Goal: Find specific page/section: Find specific page/section

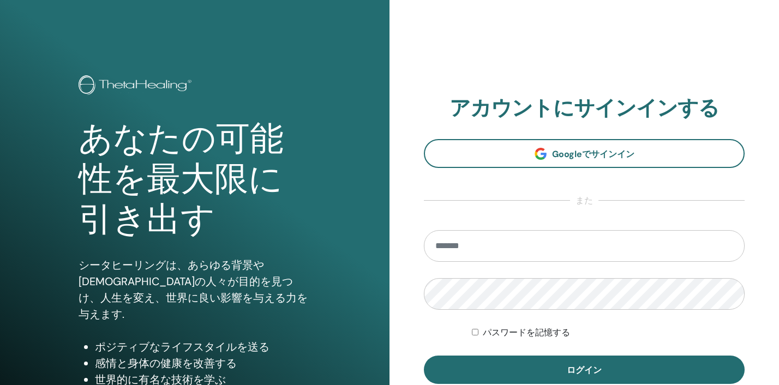
scroll to position [139, 0]
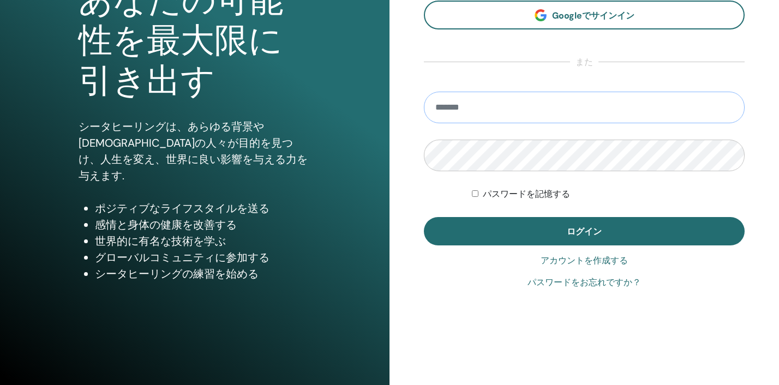
type input "**********"
click at [584, 231] on button "ログイン" at bounding box center [584, 231] width 321 height 28
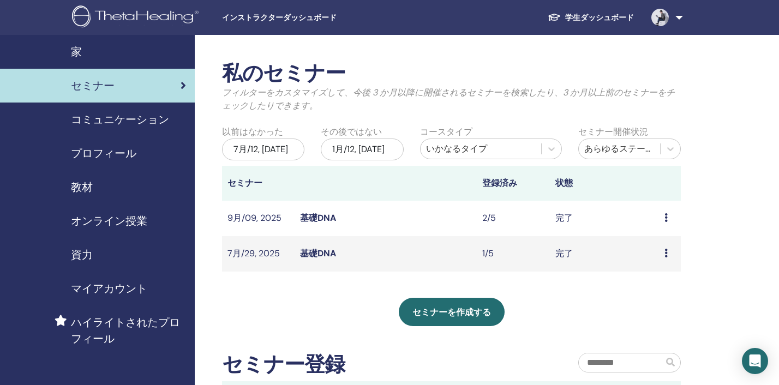
click at [233, 145] on div "7月/12, 2025" at bounding box center [263, 150] width 82 height 22
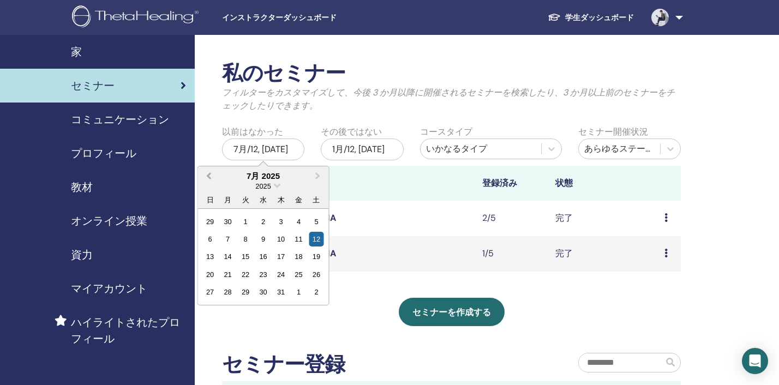
click at [205, 176] on button "Previous Month" at bounding box center [207, 175] width 17 height 17
click at [212, 224] on div "1" at bounding box center [210, 221] width 15 height 15
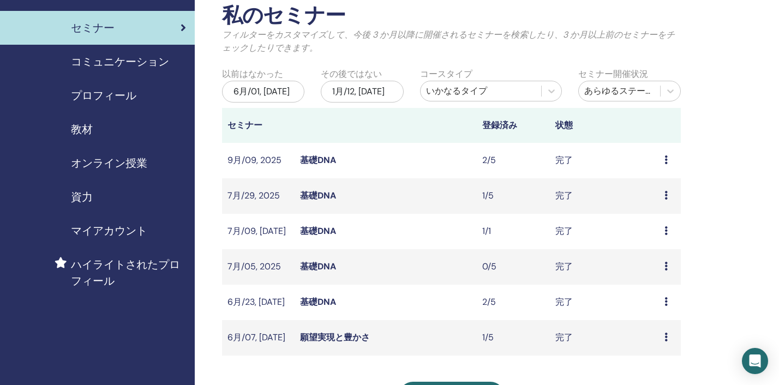
scroll to position [59, 0]
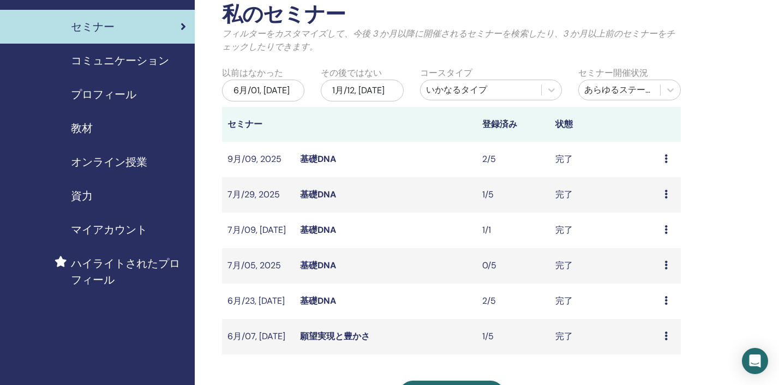
click at [310, 233] on link "基礎DNA" at bounding box center [318, 229] width 36 height 11
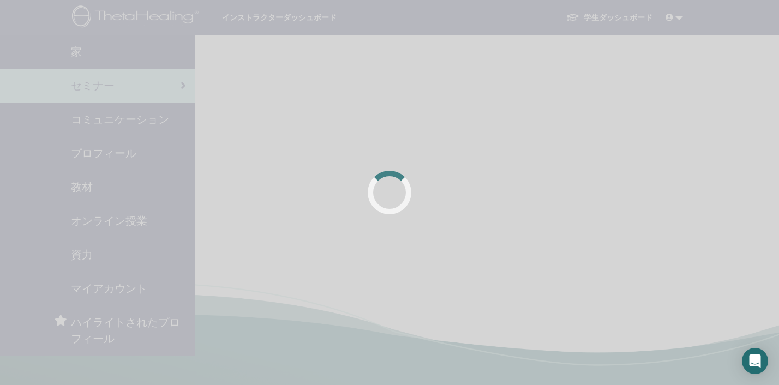
scroll to position [59, 0]
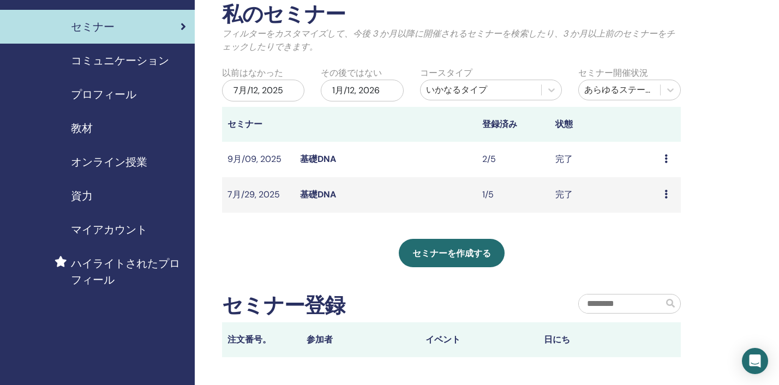
click at [273, 100] on div "7月/12, 2025" at bounding box center [263, 91] width 82 height 22
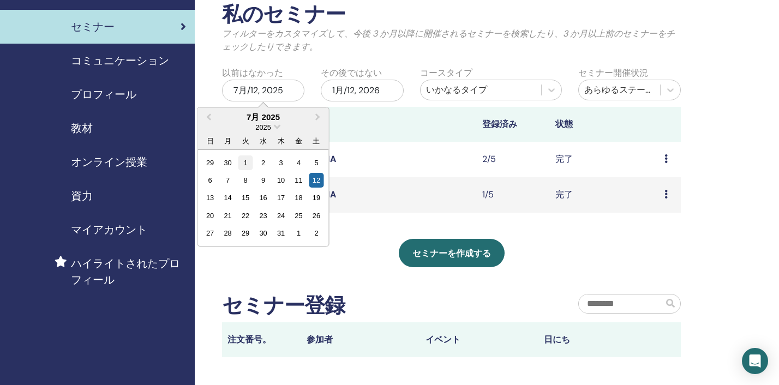
click at [245, 160] on div "1" at bounding box center [245, 162] width 15 height 15
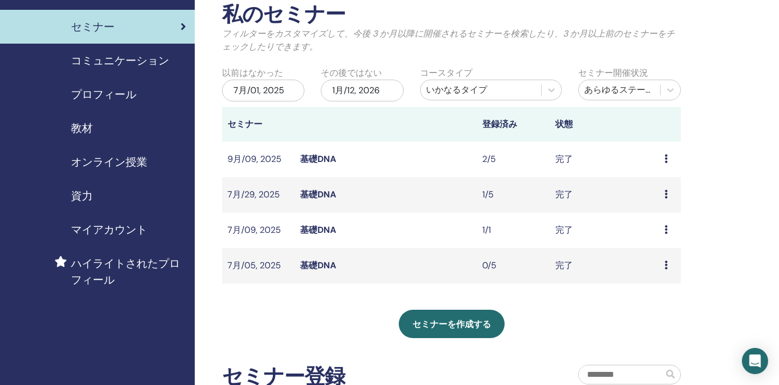
click at [321, 194] on link "基礎DNA" at bounding box center [318, 194] width 36 height 11
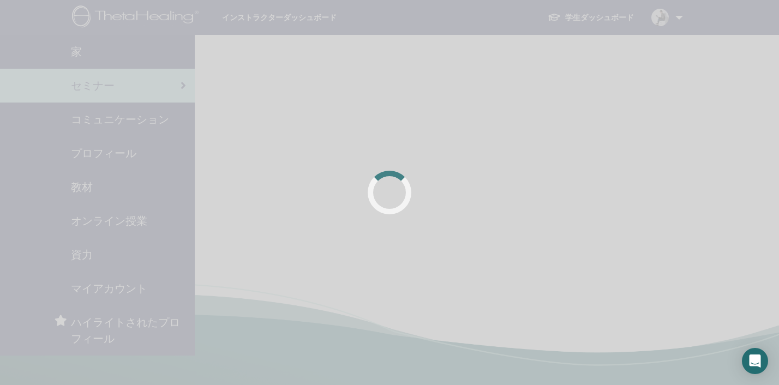
scroll to position [59, 0]
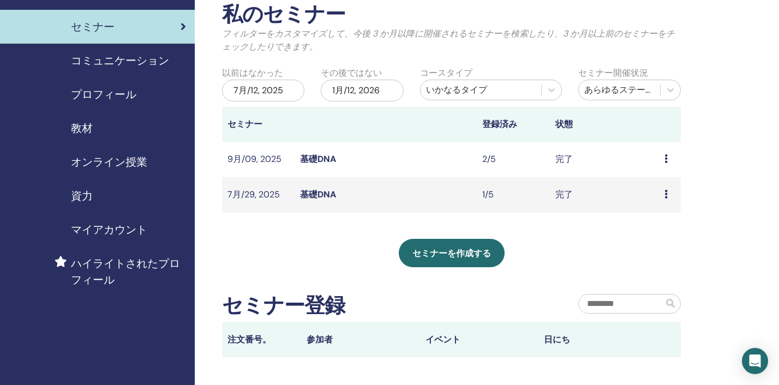
click at [281, 91] on div "7月/12, 2025" at bounding box center [263, 91] width 82 height 22
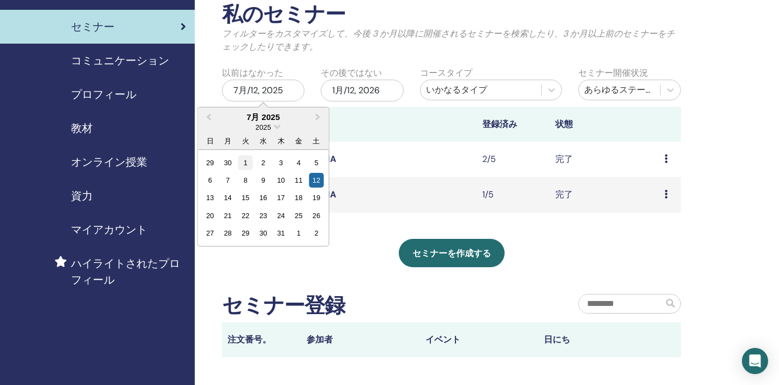
click at [246, 164] on div "1" at bounding box center [245, 162] width 15 height 15
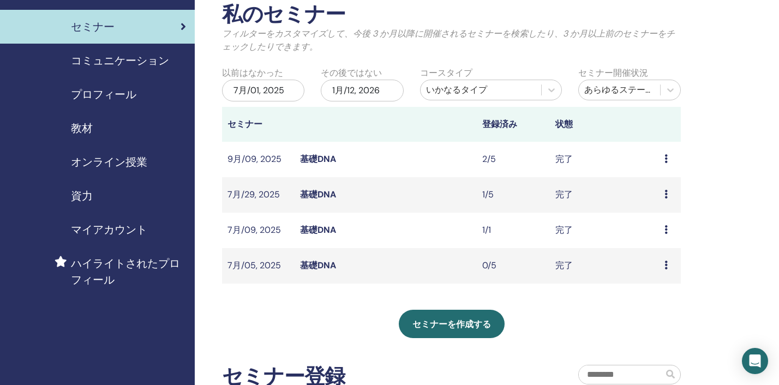
click at [326, 160] on link "基礎DNA" at bounding box center [318, 158] width 36 height 11
